Goal: Check status: Check status

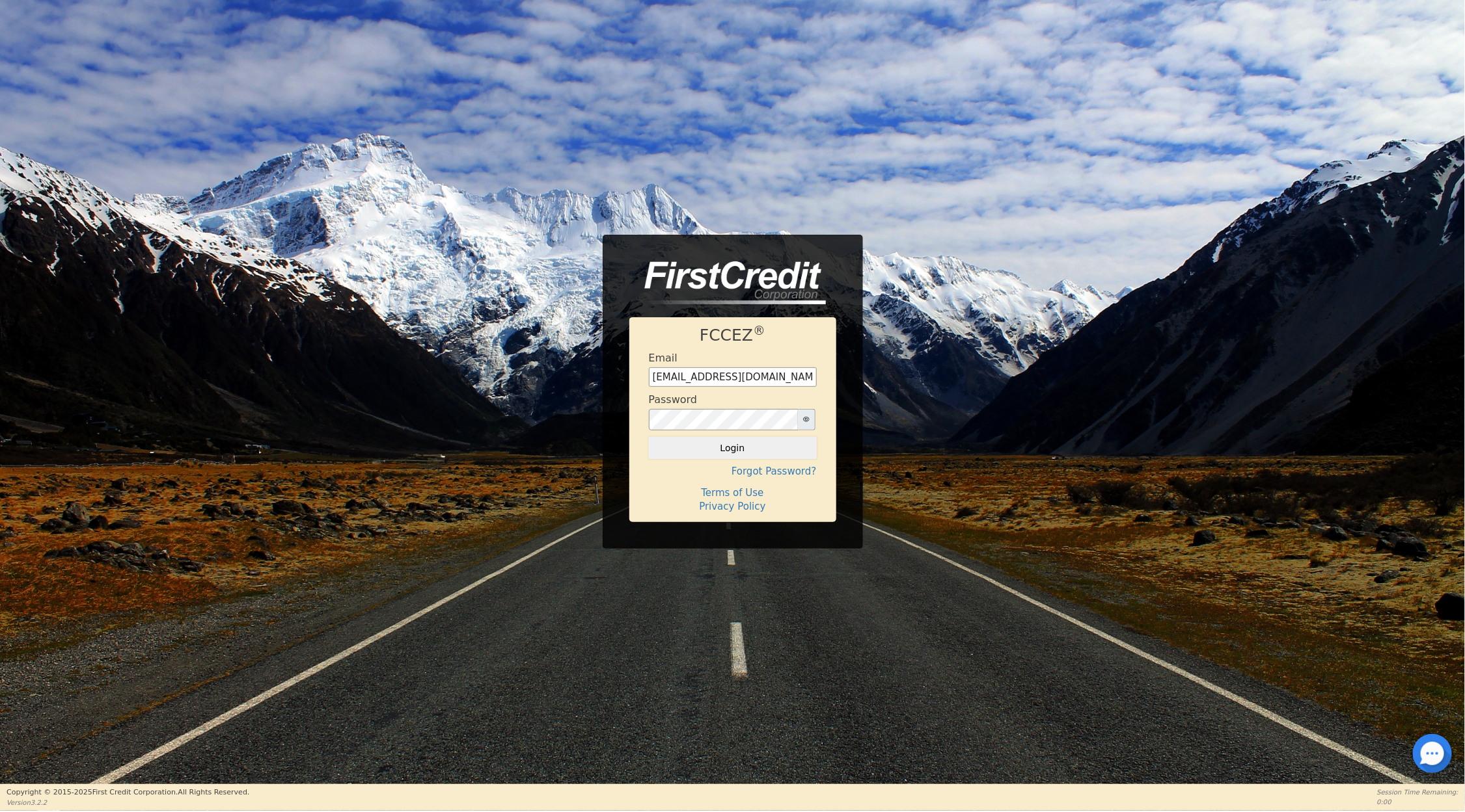
click at [750, 445] on button "Login" at bounding box center [733, 448] width 168 height 22
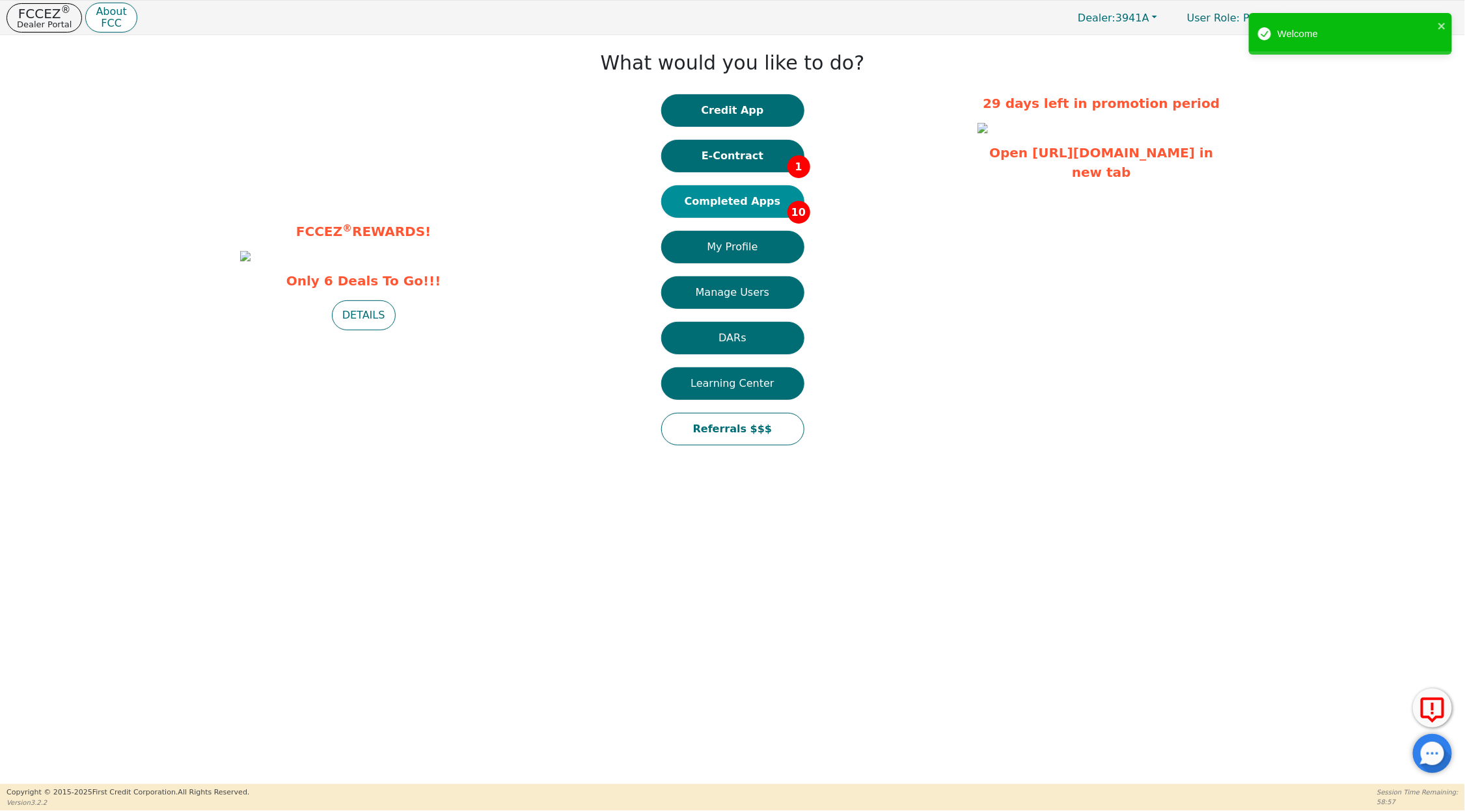
click at [721, 199] on button "Completed Apps 10" at bounding box center [732, 201] width 143 height 32
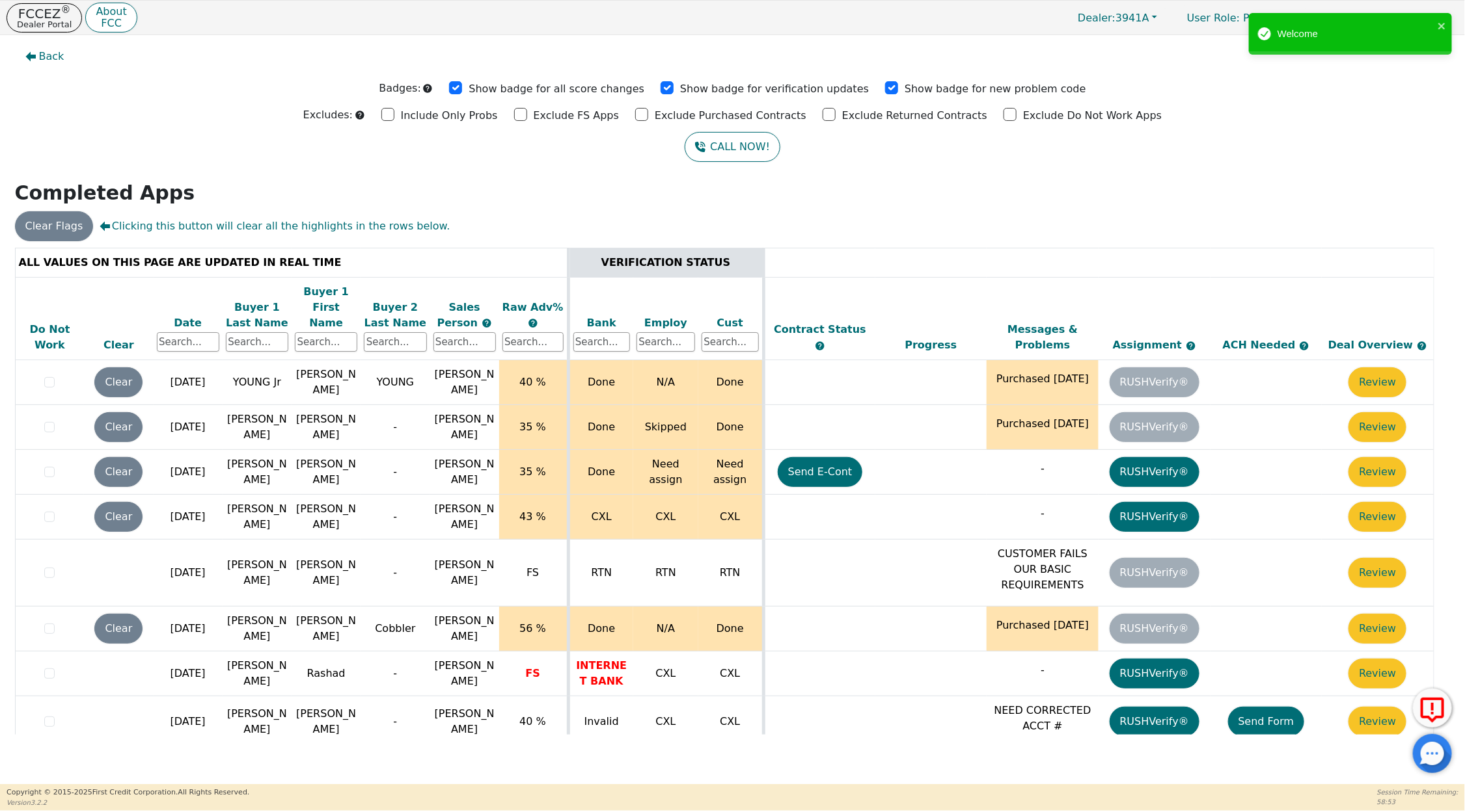
click at [192, 316] on div "Date" at bounding box center [188, 323] width 63 height 15
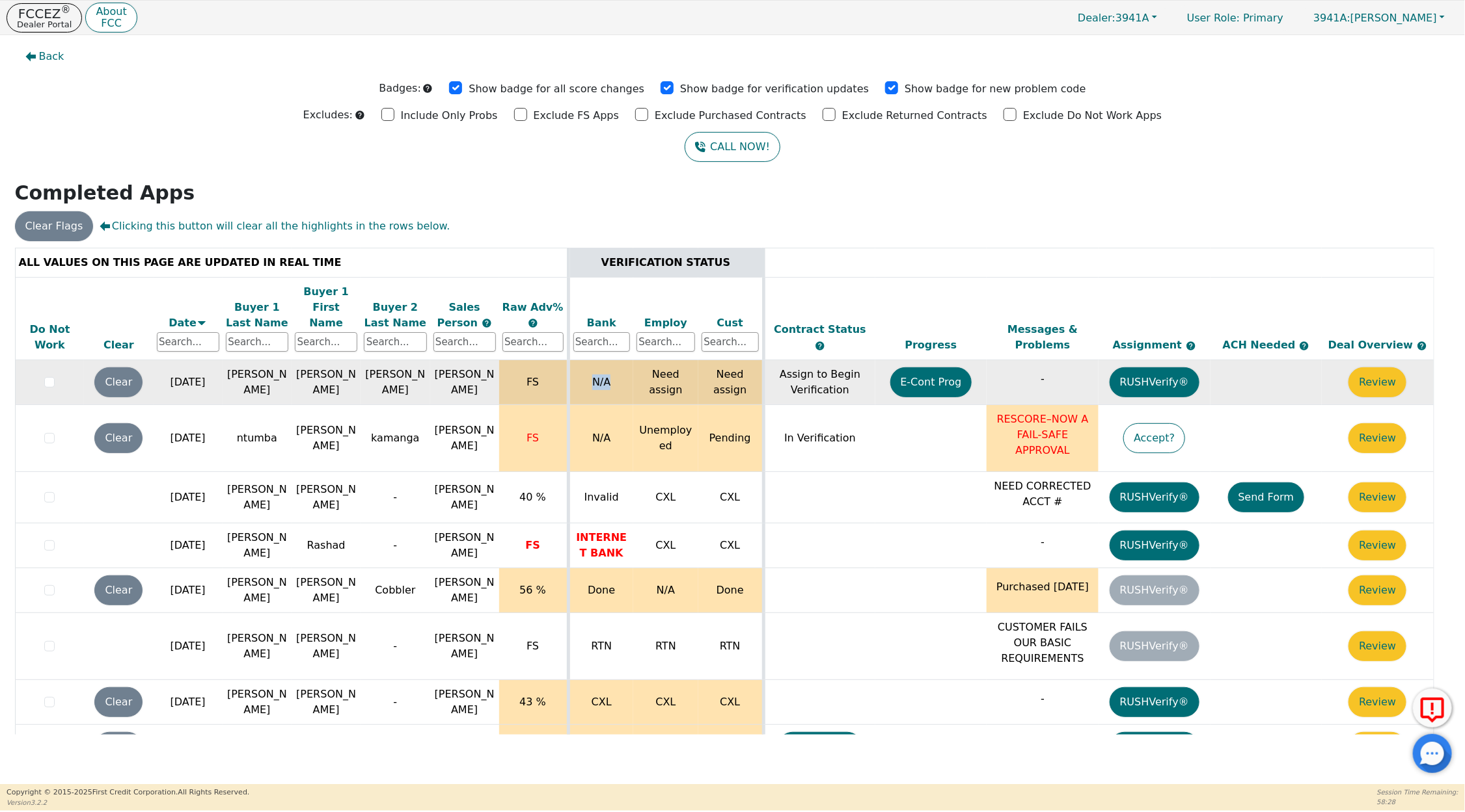
drag, startPoint x: 596, startPoint y: 373, endPoint x: 615, endPoint y: 373, distance: 19.0
click at [615, 373] on td "N/A" at bounding box center [600, 383] width 65 height 45
click at [928, 370] on button "E-Cont Prog" at bounding box center [931, 382] width 82 height 30
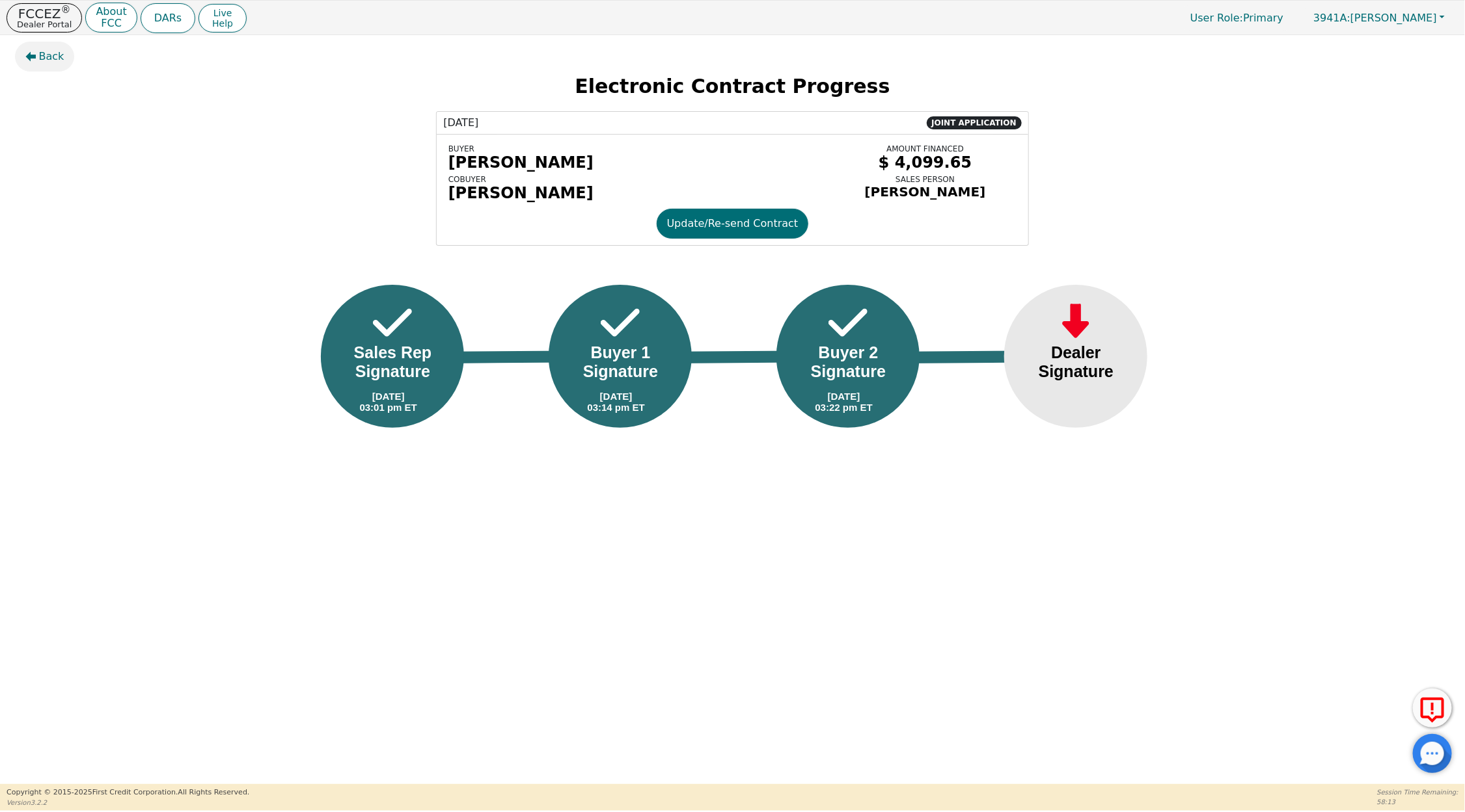
click at [44, 49] on span "Back" at bounding box center [51, 56] width 25 height 15
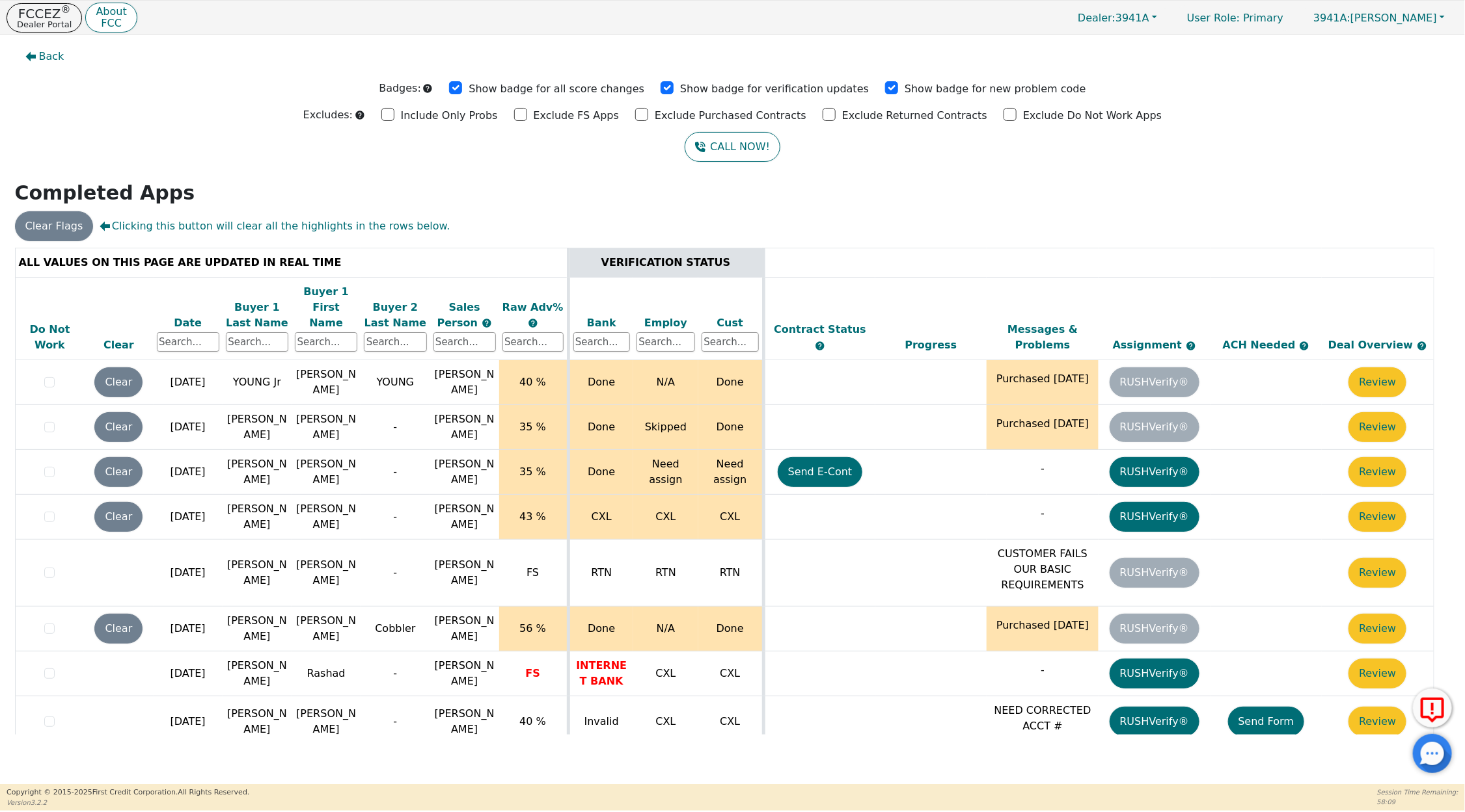
click at [186, 316] on div "Date" at bounding box center [188, 323] width 63 height 15
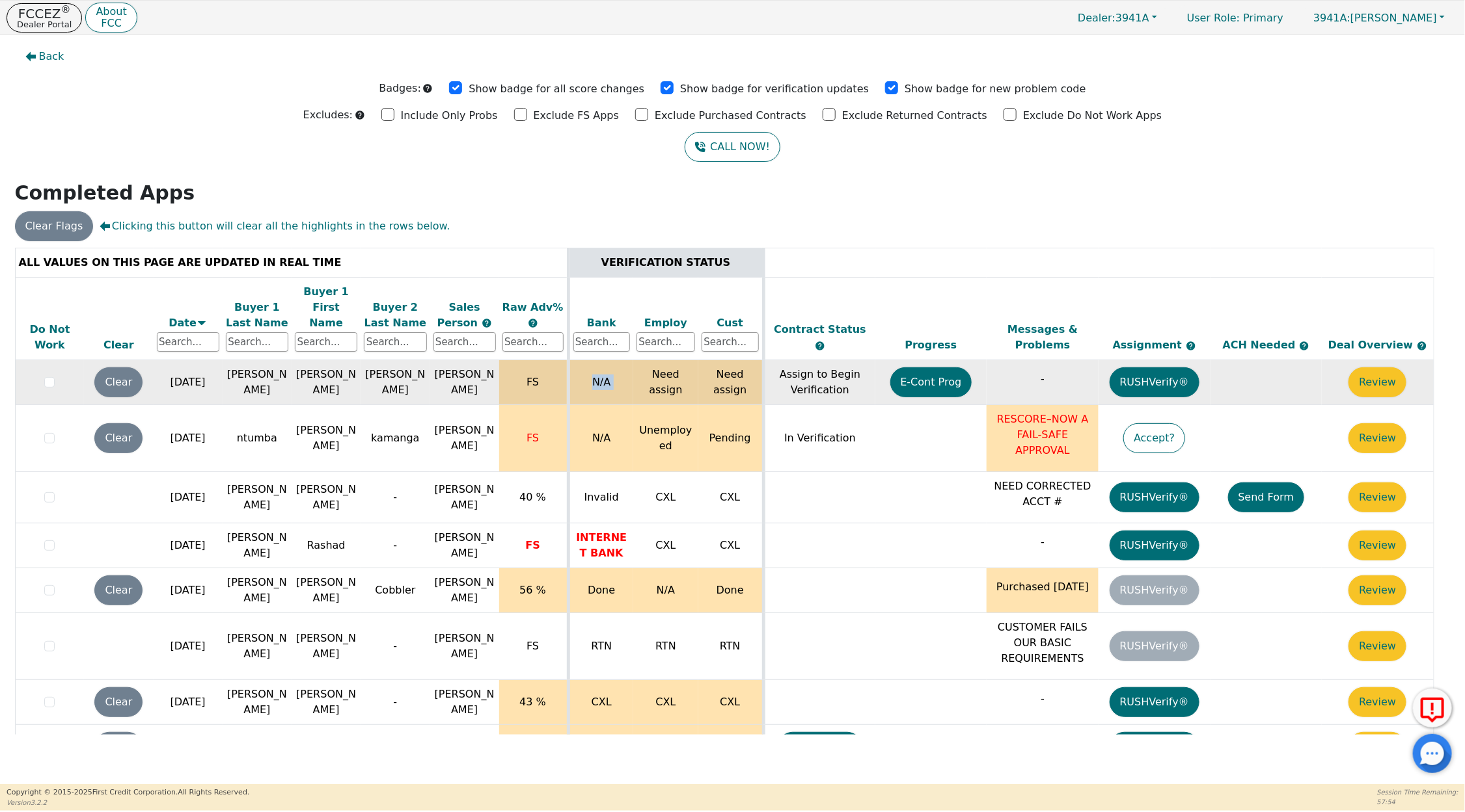
drag, startPoint x: 588, startPoint y: 373, endPoint x: 636, endPoint y: 373, distance: 48.0
click at [636, 373] on tr "Clear [DATE] [PERSON_NAME] [PERSON_NAME] [PERSON_NAME] FS N/A Need assign Need …" at bounding box center [724, 383] width 1418 height 45
